Goal: Task Accomplishment & Management: Manage account settings

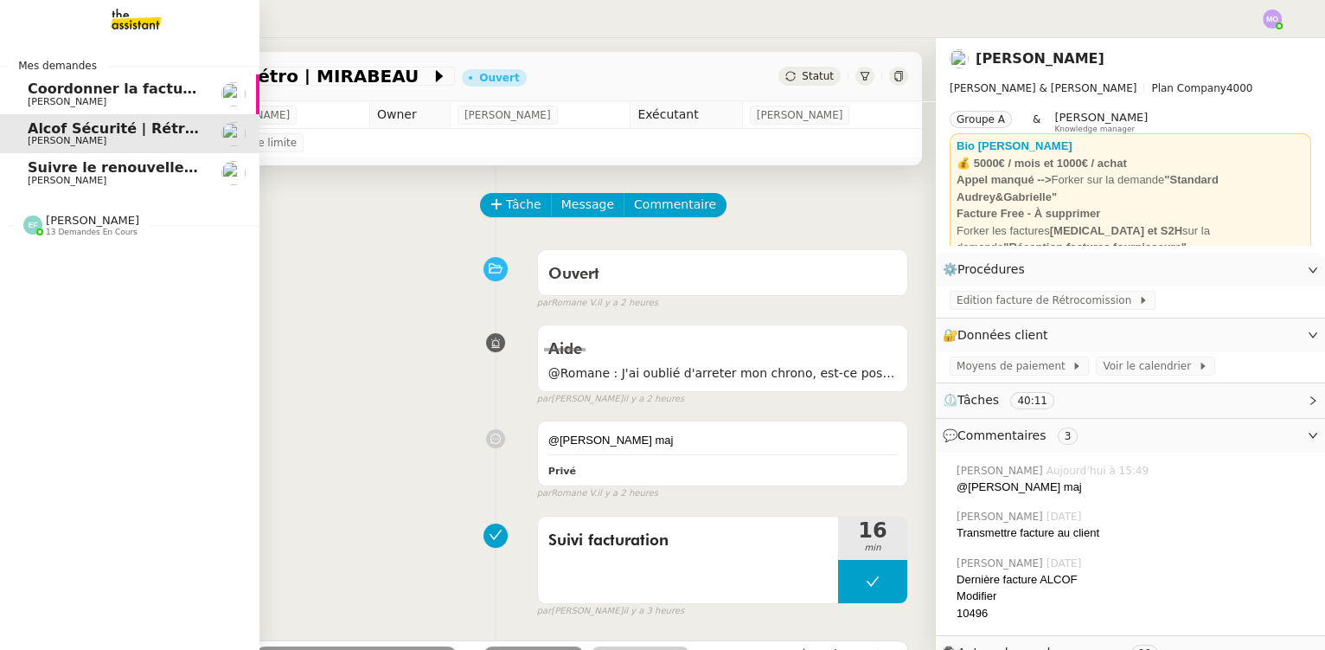
click at [47, 176] on span "[PERSON_NAME]" at bounding box center [67, 180] width 79 height 11
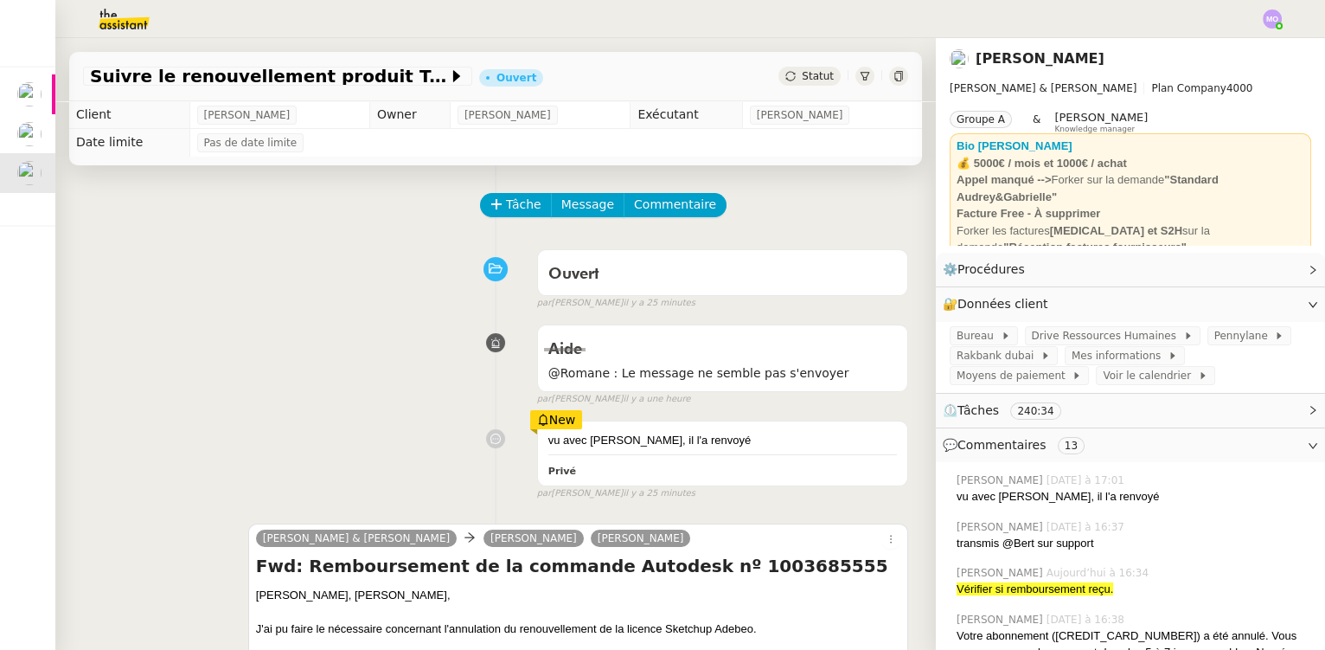
click at [802, 70] on span "Statut" at bounding box center [818, 76] width 32 height 12
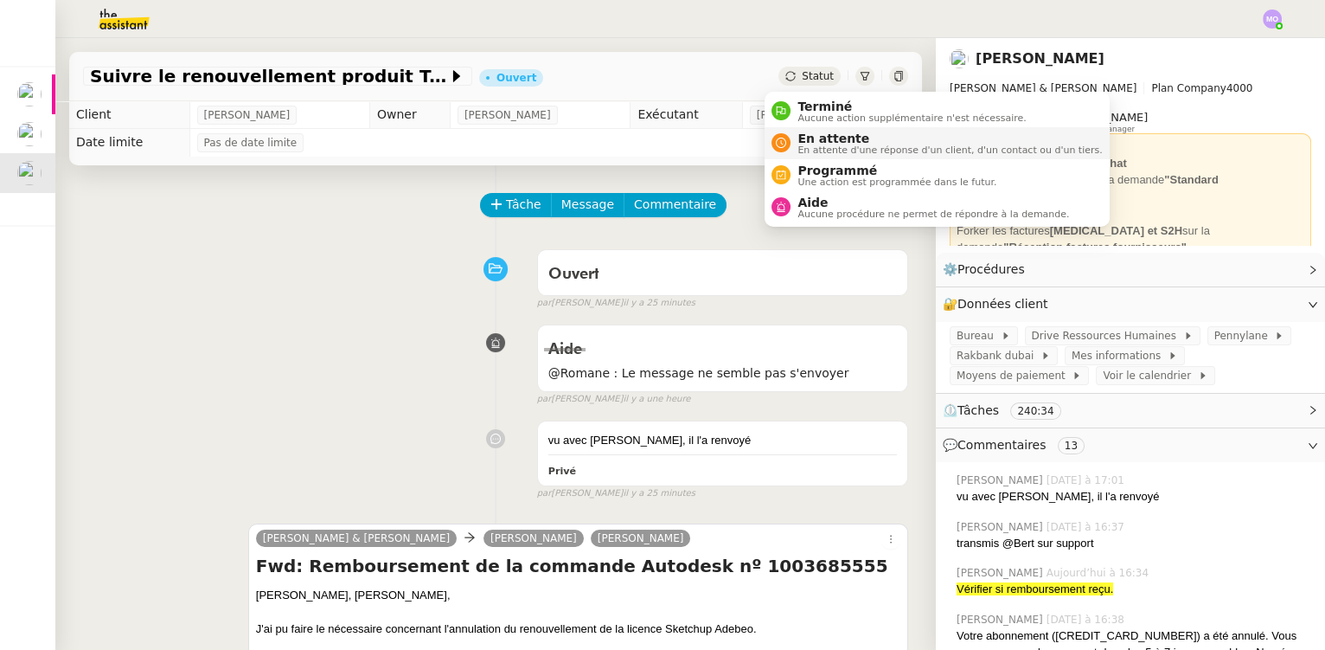
click at [824, 138] on span "En attente" at bounding box center [950, 138] width 304 height 14
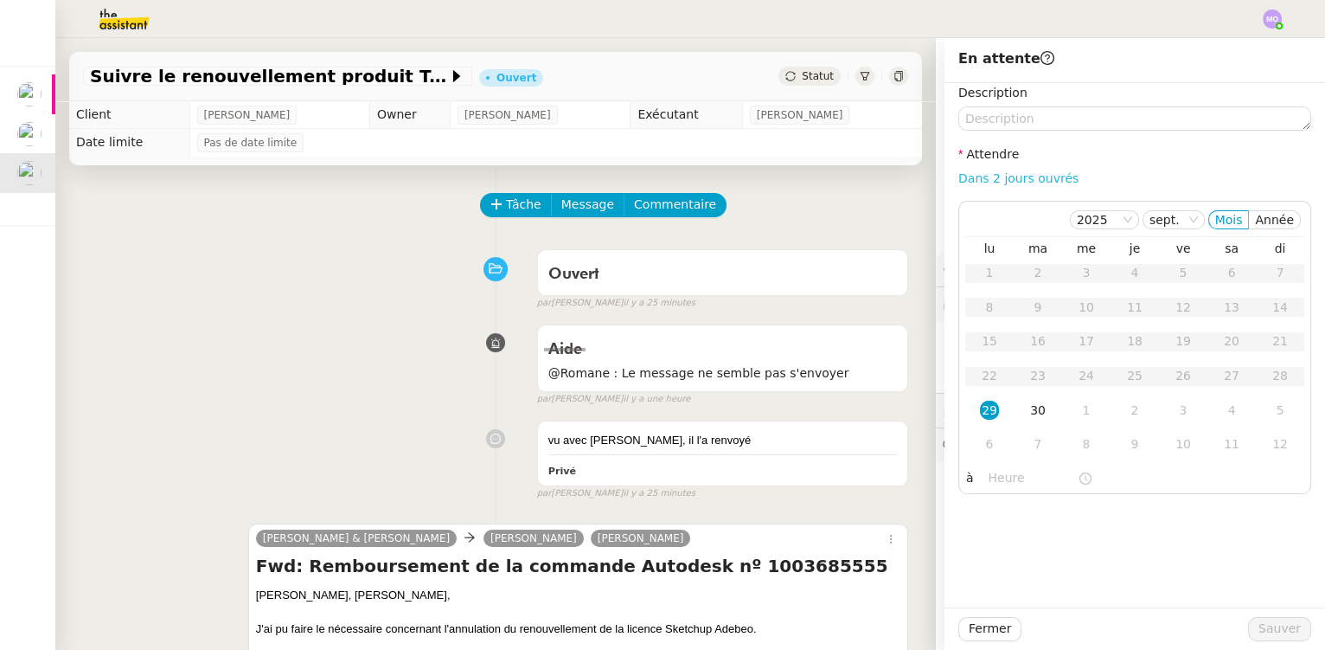
click at [976, 173] on link "Dans 2 jours ouvrés" at bounding box center [1018, 178] width 120 height 14
type input "07:00"
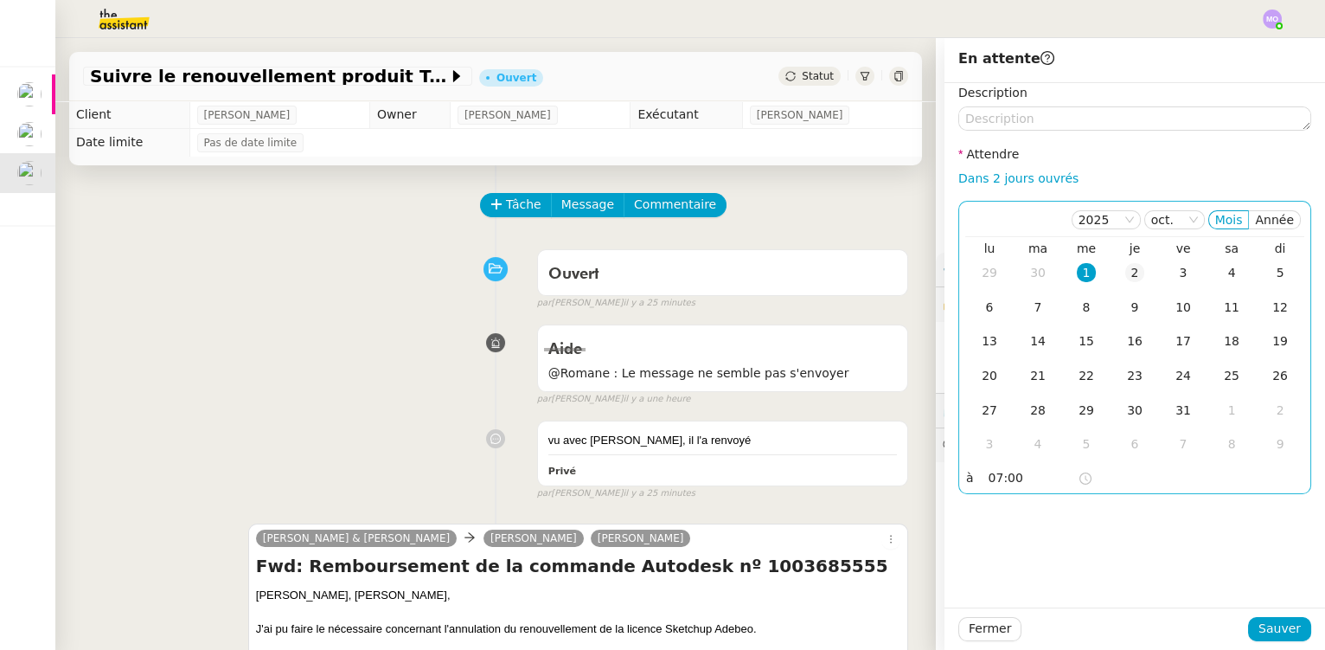
click at [1125, 278] on div "2" at bounding box center [1134, 272] width 19 height 19
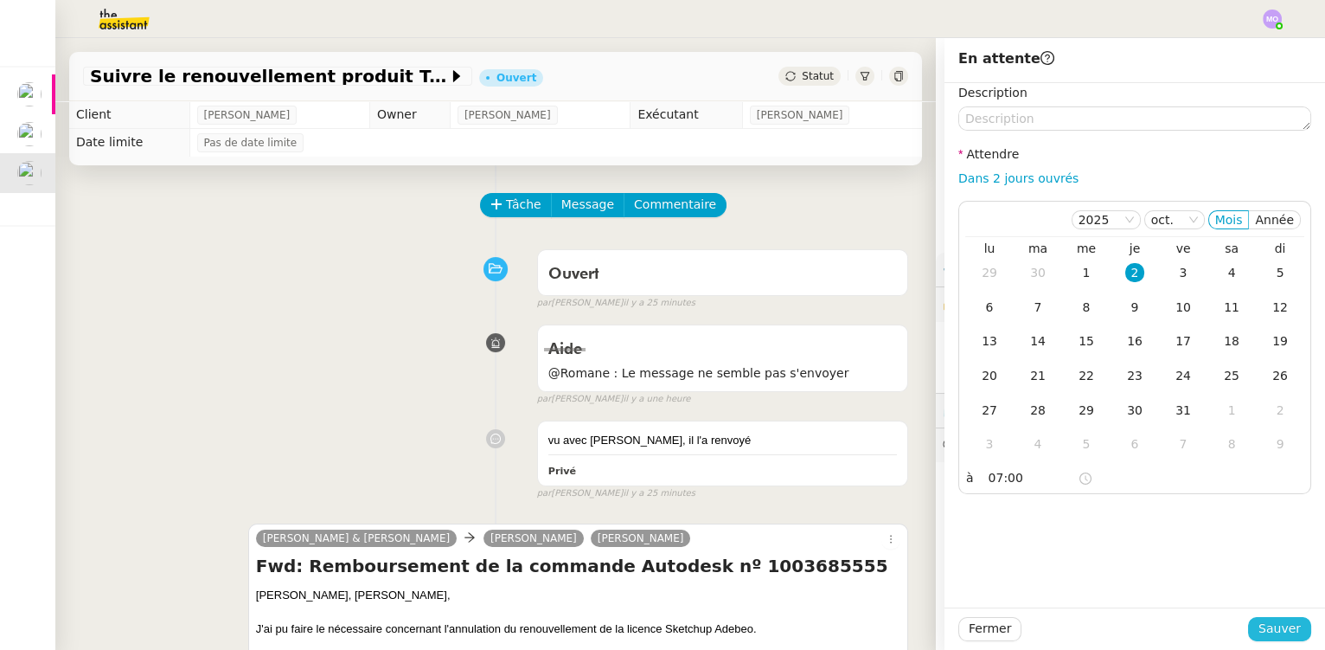
click at [1273, 634] on span "Sauver" at bounding box center [1280, 628] width 42 height 20
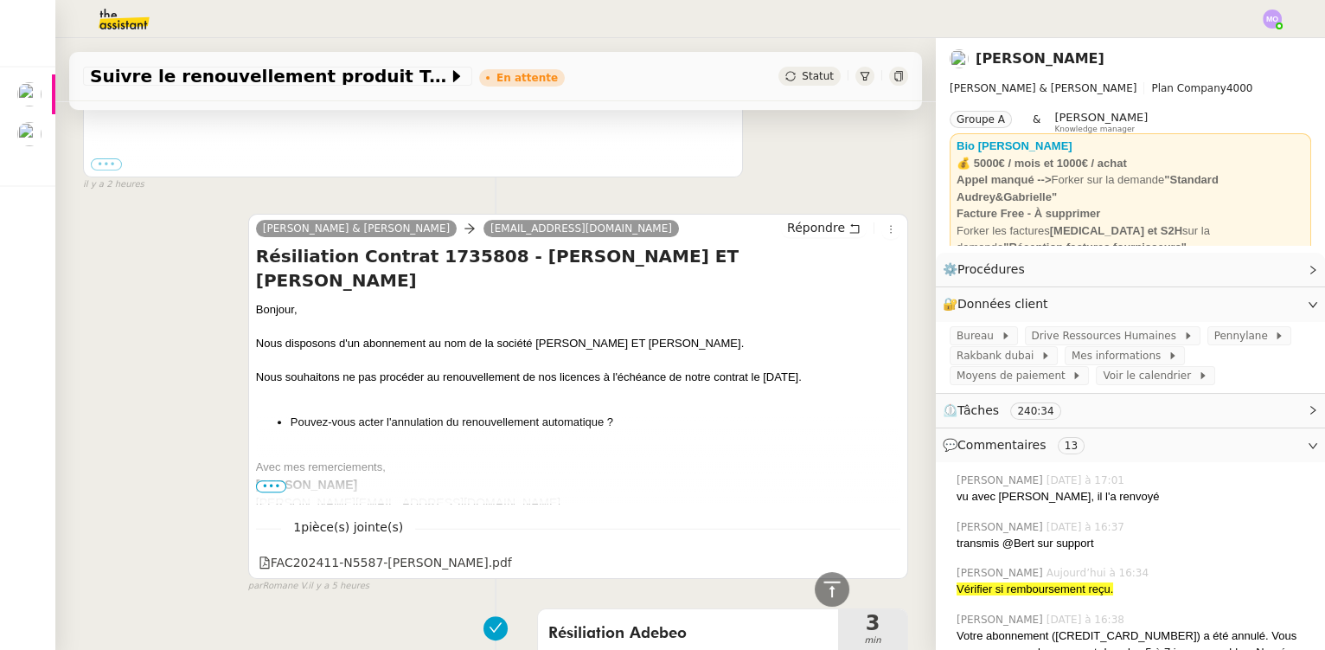
scroll to position [1415, 0]
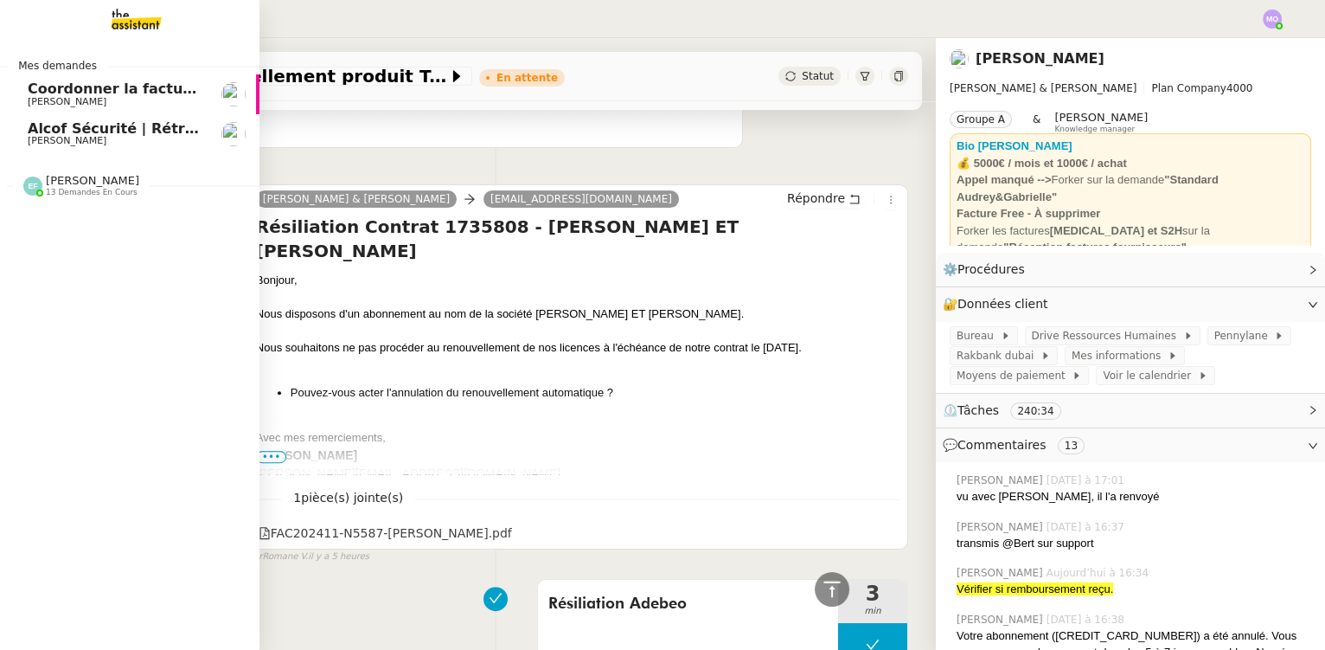
click at [94, 138] on span "[PERSON_NAME]" at bounding box center [67, 140] width 79 height 11
